Goal: Communication & Community: Participate in discussion

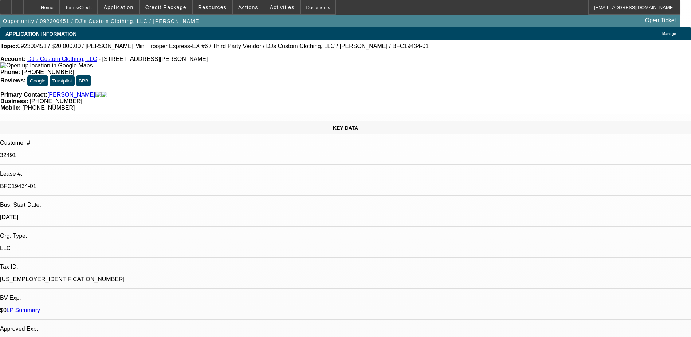
select select "0"
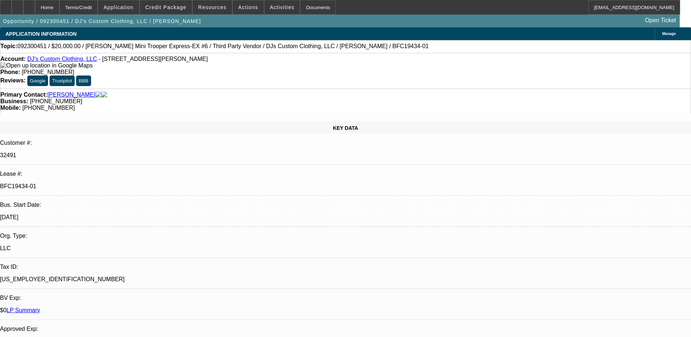
select select "0"
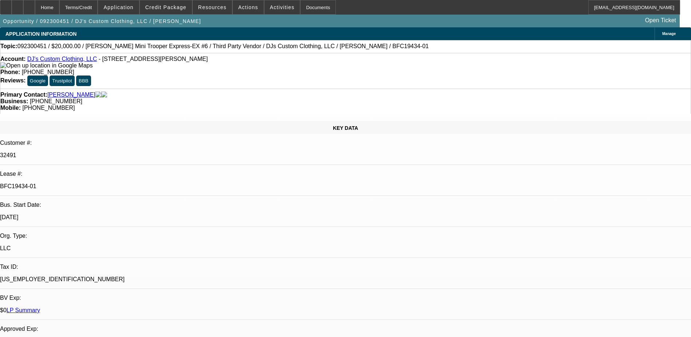
select select "0"
select select "1"
select select "6"
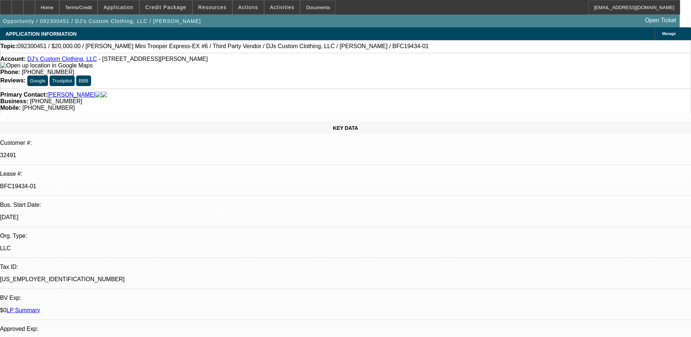
select select "1"
select select "6"
select select "1"
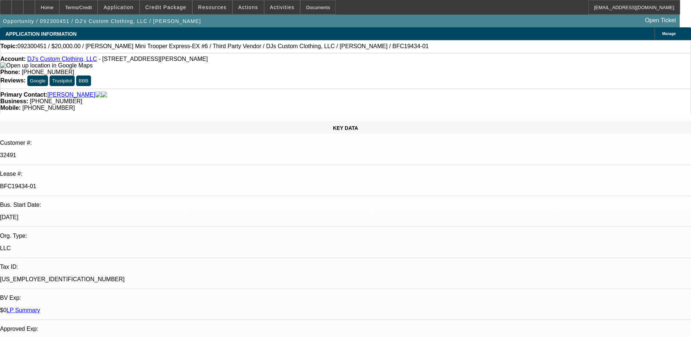
select select "6"
select select "1"
select select "6"
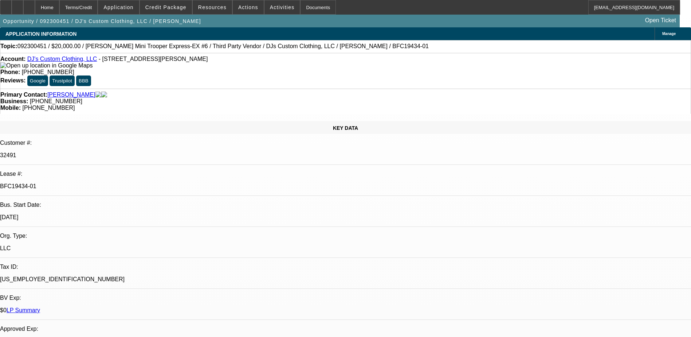
drag, startPoint x: 552, startPoint y: 147, endPoint x: 552, endPoint y: 153, distance: 5.8
